Goal: Obtain resource: Obtain resource

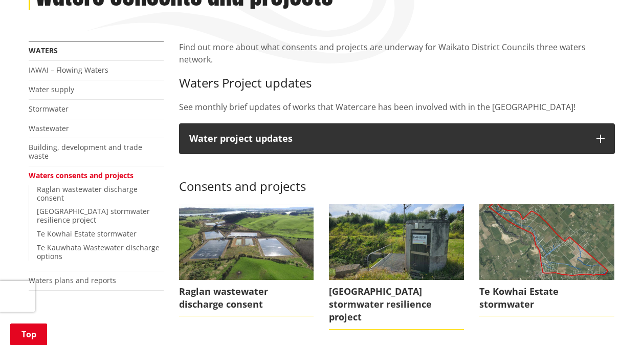
scroll to position [153, 0]
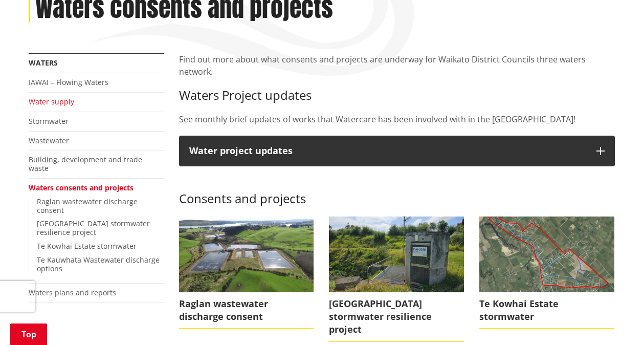
click at [41, 105] on link "Water supply" at bounding box center [52, 102] width 46 height 10
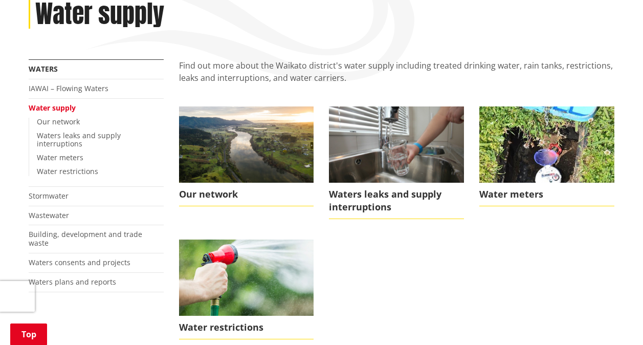
scroll to position [153, 0]
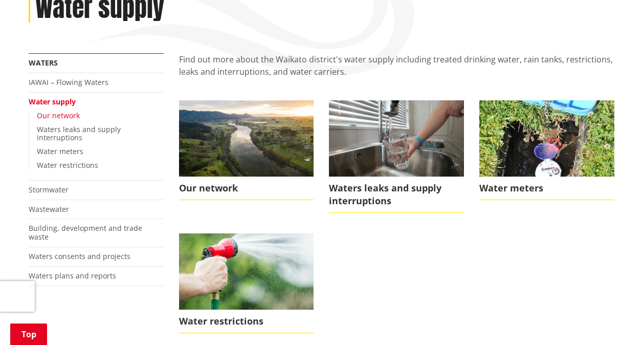
click at [65, 112] on link "Our network" at bounding box center [58, 115] width 43 height 10
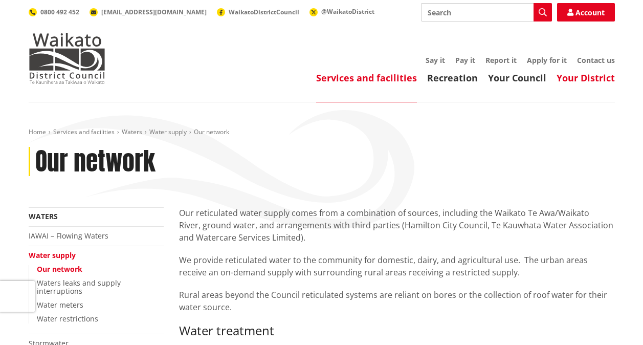
click at [568, 78] on link "Your District" at bounding box center [585, 78] width 58 height 12
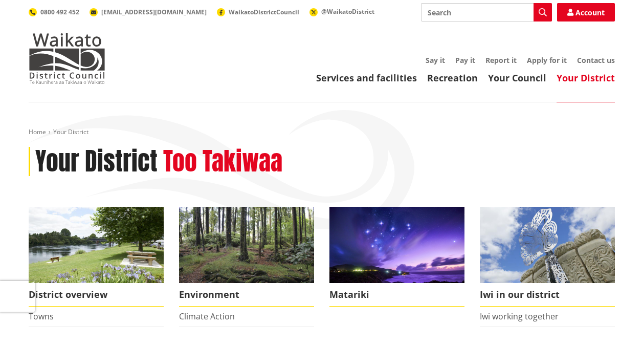
click at [505, 85] on header "Toggle search Toggle navigation Services and facilities Recreation Your Council…" at bounding box center [321, 51] width 643 height 102
click at [500, 83] on link "Your Council" at bounding box center [517, 78] width 58 height 12
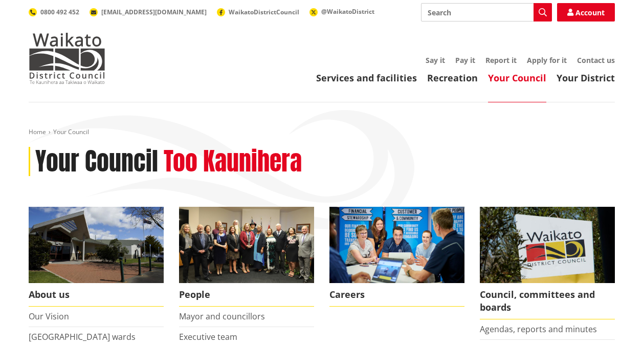
click at [439, 8] on input "Search" at bounding box center [486, 12] width 131 height 18
click at [437, 11] on input "boar requirements" at bounding box center [486, 12] width 131 height 18
type input "bore requirements"
click at [548, 9] on button "Search" at bounding box center [542, 12] width 18 height 18
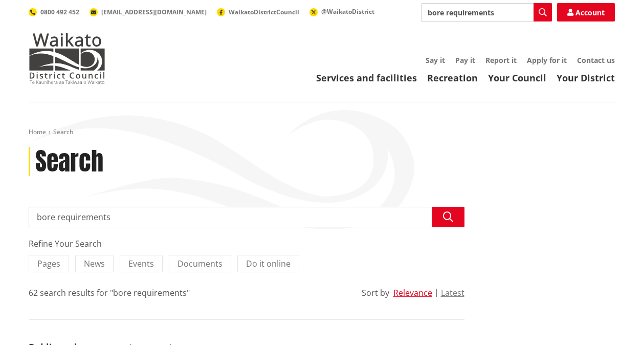
click at [36, 211] on input "bore requirements" at bounding box center [247, 217] width 436 height 20
click at [139, 216] on input "water bore requirements" at bounding box center [247, 217] width 436 height 20
type input "water bore consents"
click at [444, 219] on icon "button" at bounding box center [448, 217] width 10 height 10
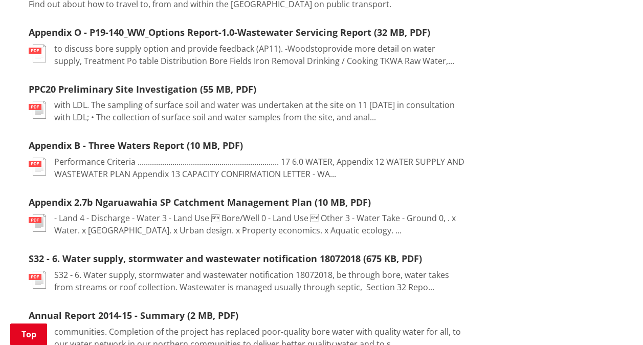
scroll to position [460, 0]
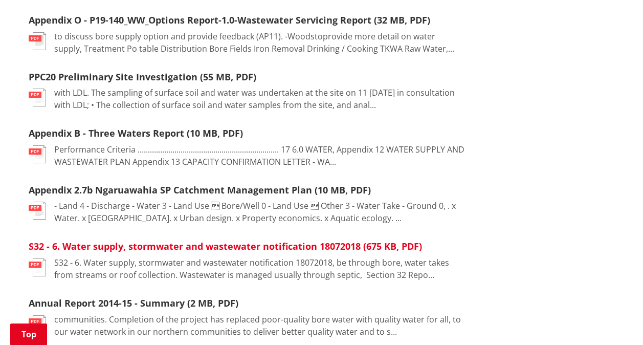
click at [226, 245] on link "S32 - 6. Water supply, stormwater and wastewater notification 18072018 (675 KB,…" at bounding box center [225, 246] width 393 height 12
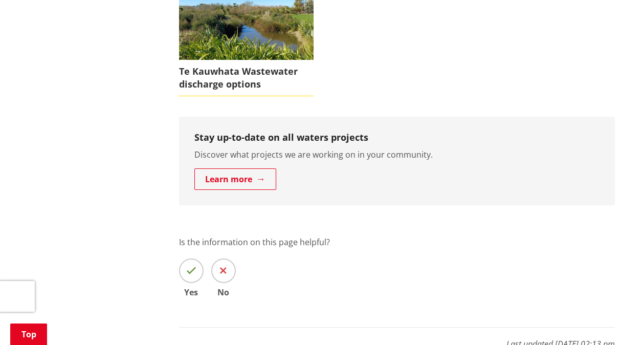
scroll to position [597, 0]
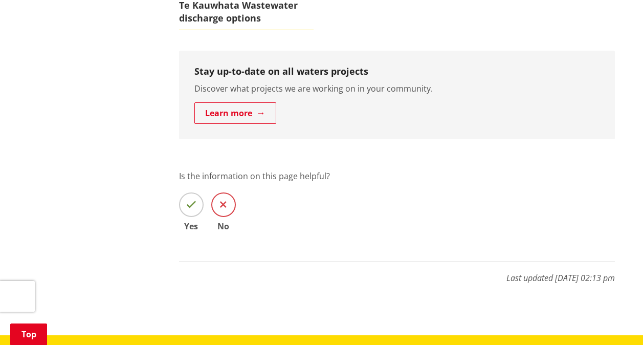
click at [224, 199] on icon at bounding box center [223, 204] width 7 height 10
click at [0, 0] on input "No" at bounding box center [0, 0] width 0 height 0
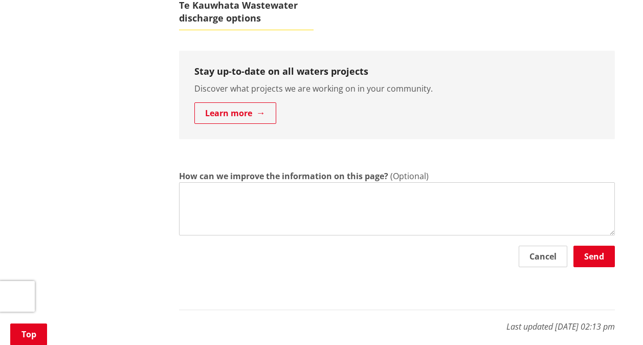
click at [191, 182] on textarea "How can we improve the information on this page?" at bounding box center [397, 208] width 436 height 53
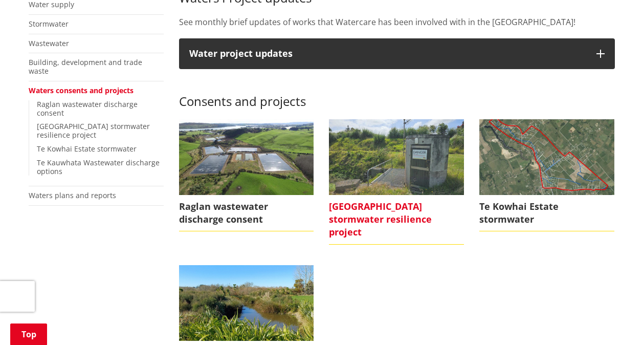
scroll to position [239, 0]
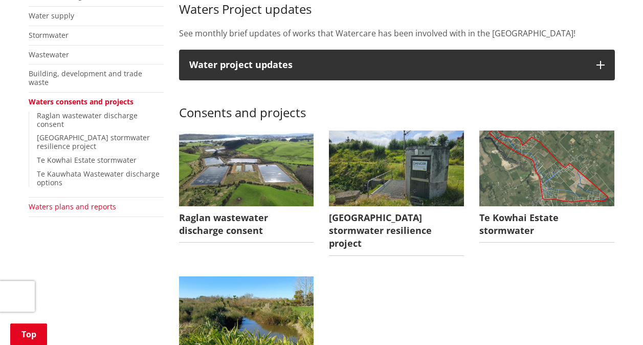
click at [79, 201] on link "Waters plans and reports" at bounding box center [72, 206] width 87 height 10
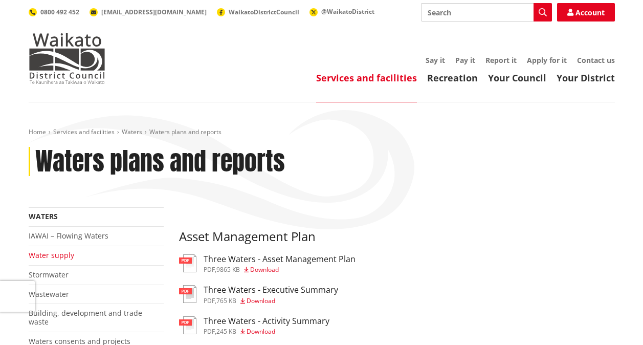
click at [62, 258] on link "Water supply" at bounding box center [52, 255] width 46 height 10
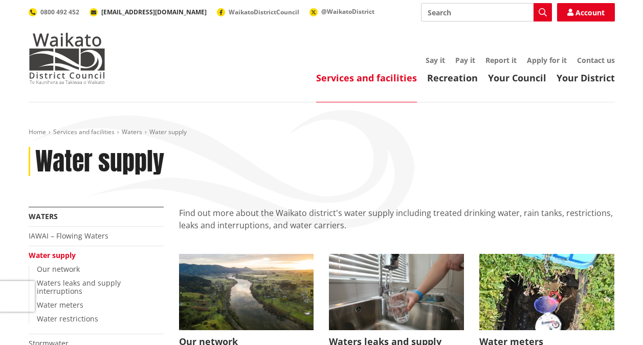
click at [137, 11] on span "[EMAIL_ADDRESS][DOMAIN_NAME]" at bounding box center [153, 12] width 105 height 9
click at [553, 61] on link "Apply for it" at bounding box center [547, 60] width 40 height 10
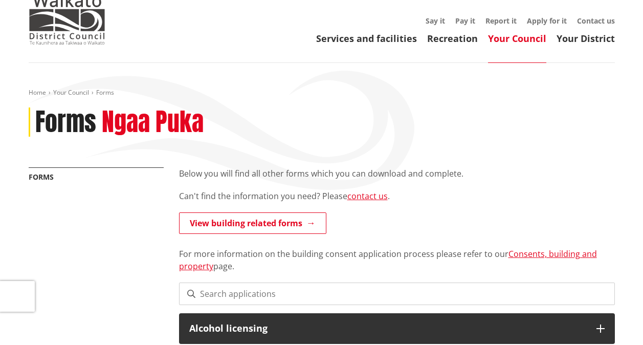
scroll to position [51, 0]
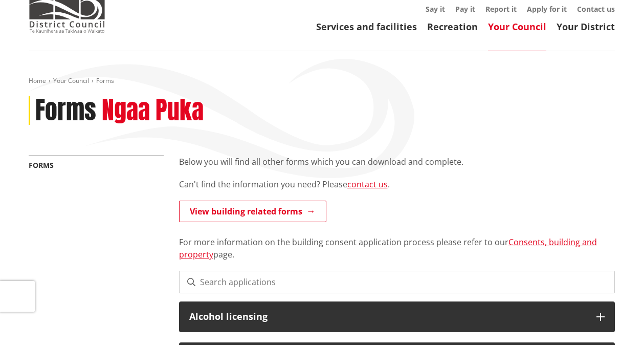
click at [207, 279] on input at bounding box center [397, 282] width 436 height 23
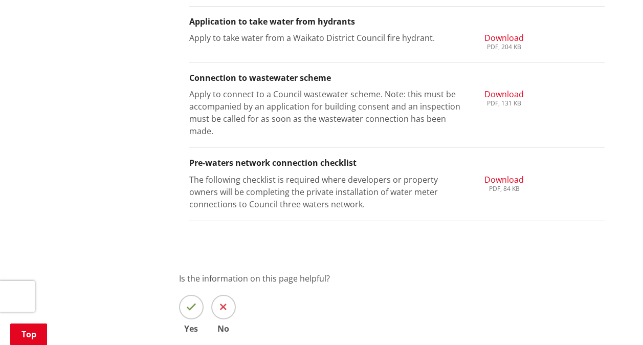
scroll to position [1176, 0]
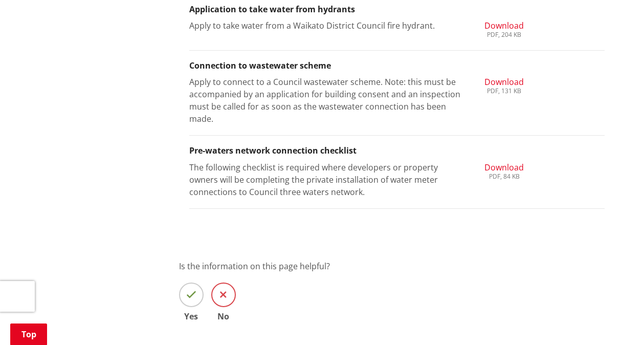
type input "water"
click at [221, 289] on icon at bounding box center [223, 294] width 7 height 10
click at [0, 0] on input "No" at bounding box center [0, 0] width 0 height 0
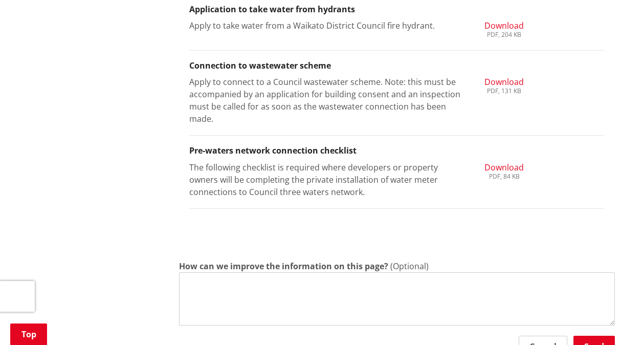
click at [218, 288] on textarea "How can we improve the information on this page?" at bounding box center [397, 298] width 436 height 53
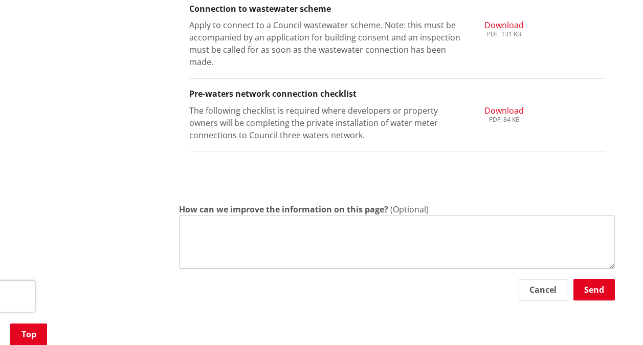
scroll to position [1278, 0]
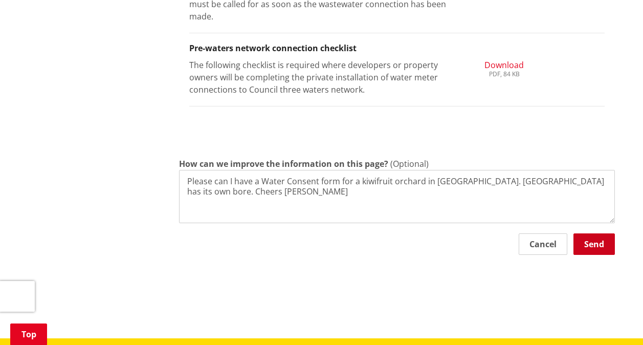
type textarea "Please can I have a Water Consent form for a kiwifruit orchard in Waihi. Orchar…"
click at [593, 243] on button "Send" at bounding box center [593, 243] width 41 height 21
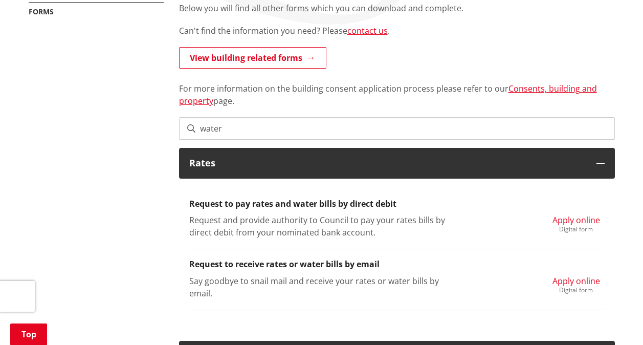
scroll to position [0, 0]
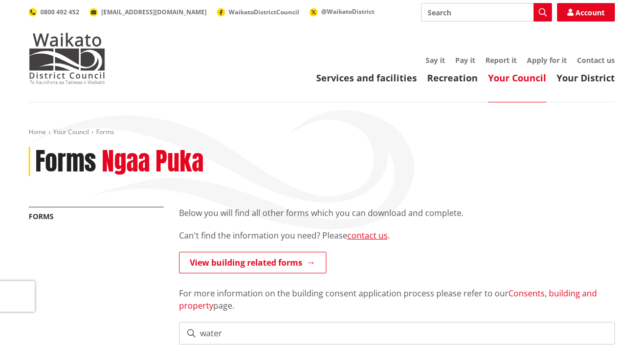
click at [526, 289] on link "Consents, building and property" at bounding box center [388, 299] width 418 height 24
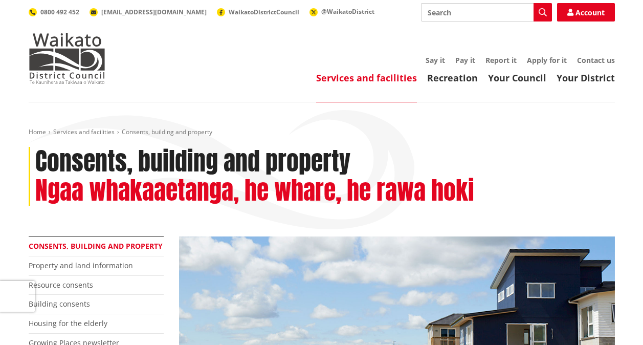
scroll to position [51, 0]
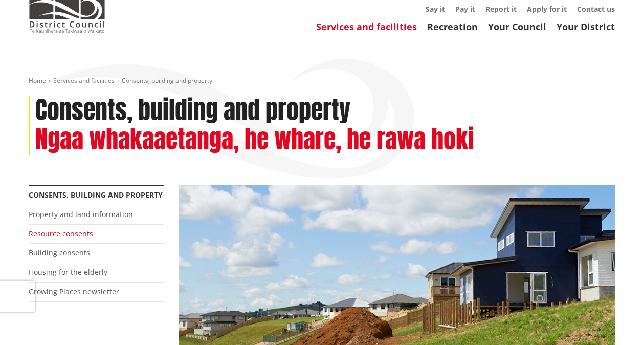
click at [42, 231] on link "Resource consents" at bounding box center [61, 234] width 64 height 10
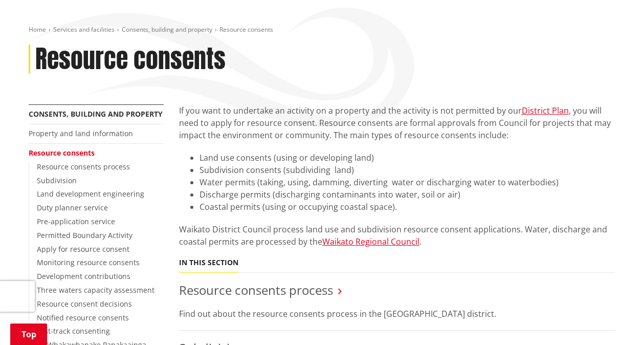
scroll to position [153, 0]
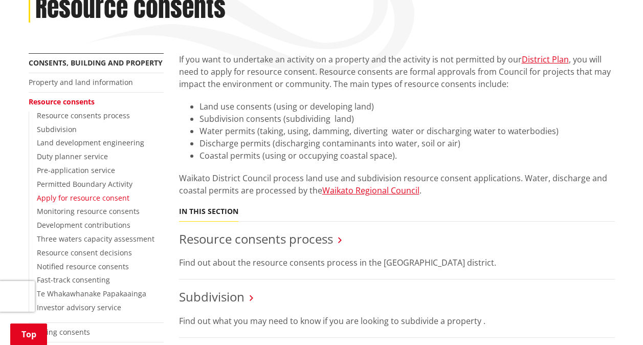
click at [117, 199] on link "Apply for resource consent" at bounding box center [83, 198] width 93 height 10
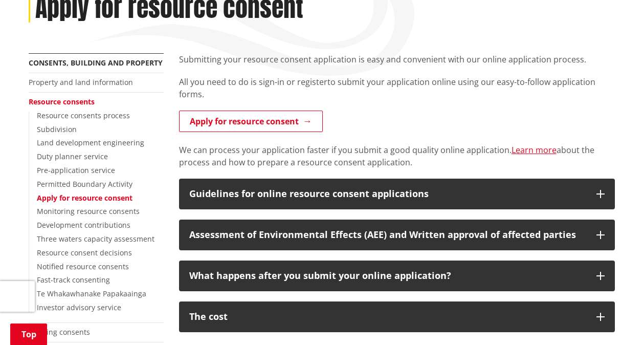
scroll to position [205, 0]
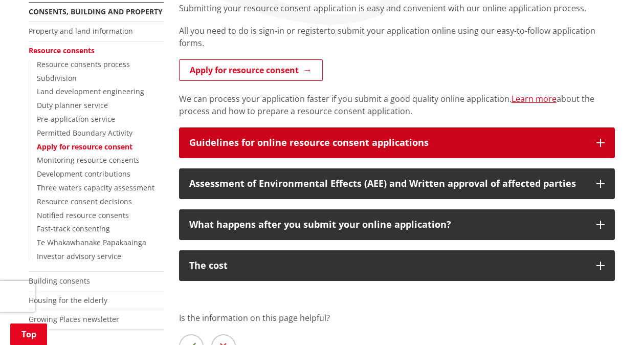
click at [417, 130] on button "Guidelines for online resource consent applications" at bounding box center [397, 142] width 436 height 31
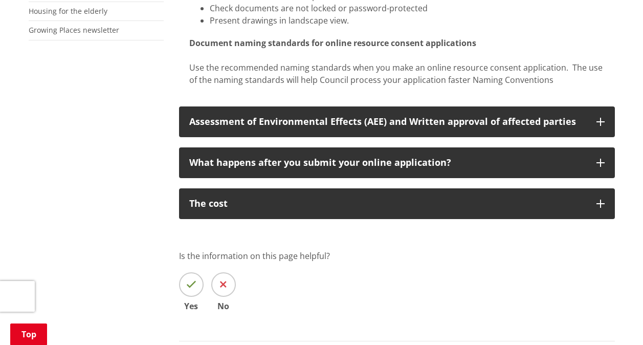
scroll to position [511, 0]
